Goal: Find specific page/section: Find specific page/section

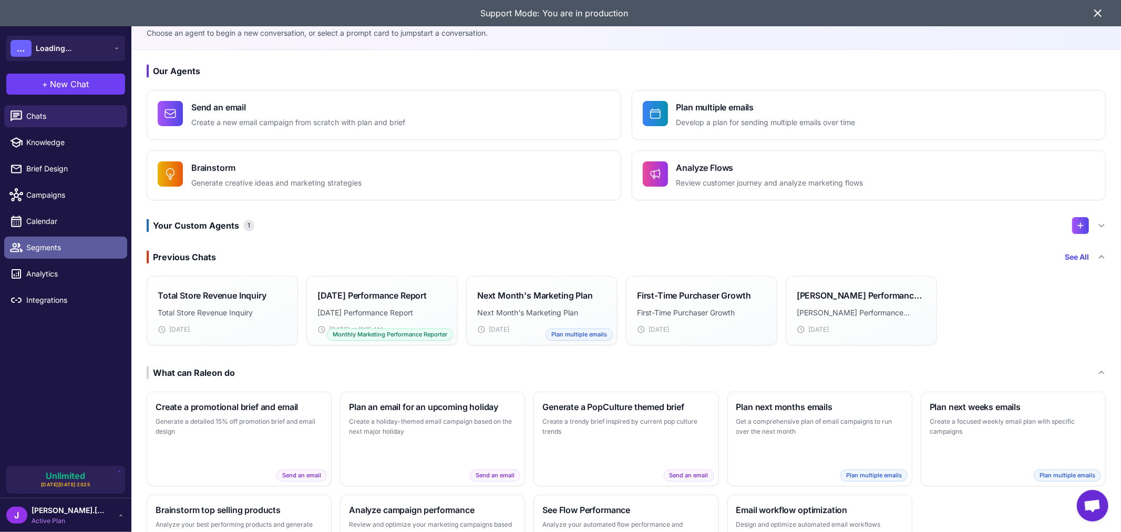
click at [37, 250] on span "Segments" at bounding box center [72, 248] width 92 height 12
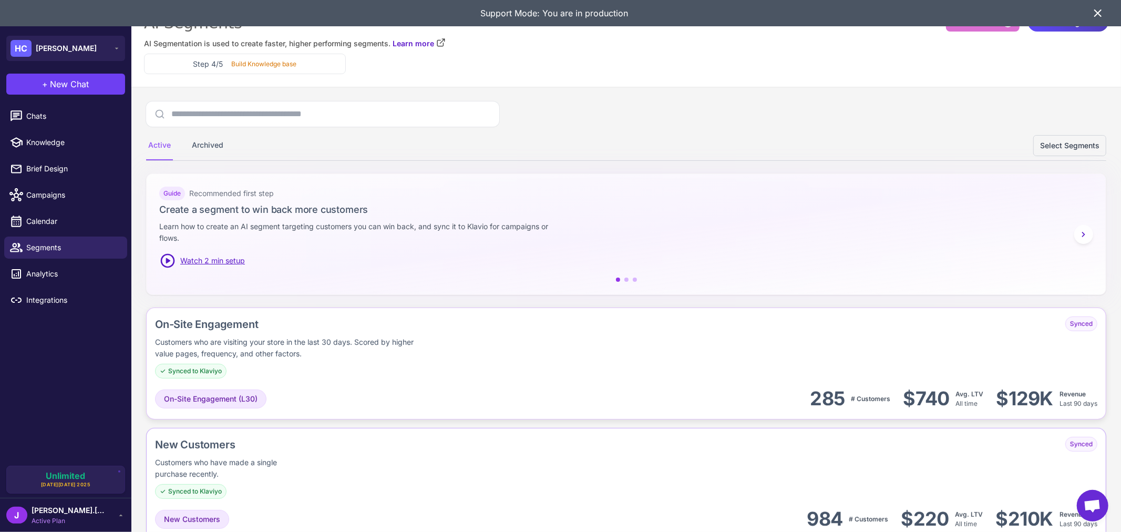
click at [917, 396] on div "$740" at bounding box center [926, 399] width 46 height 24
